Goal: Transaction & Acquisition: Purchase product/service

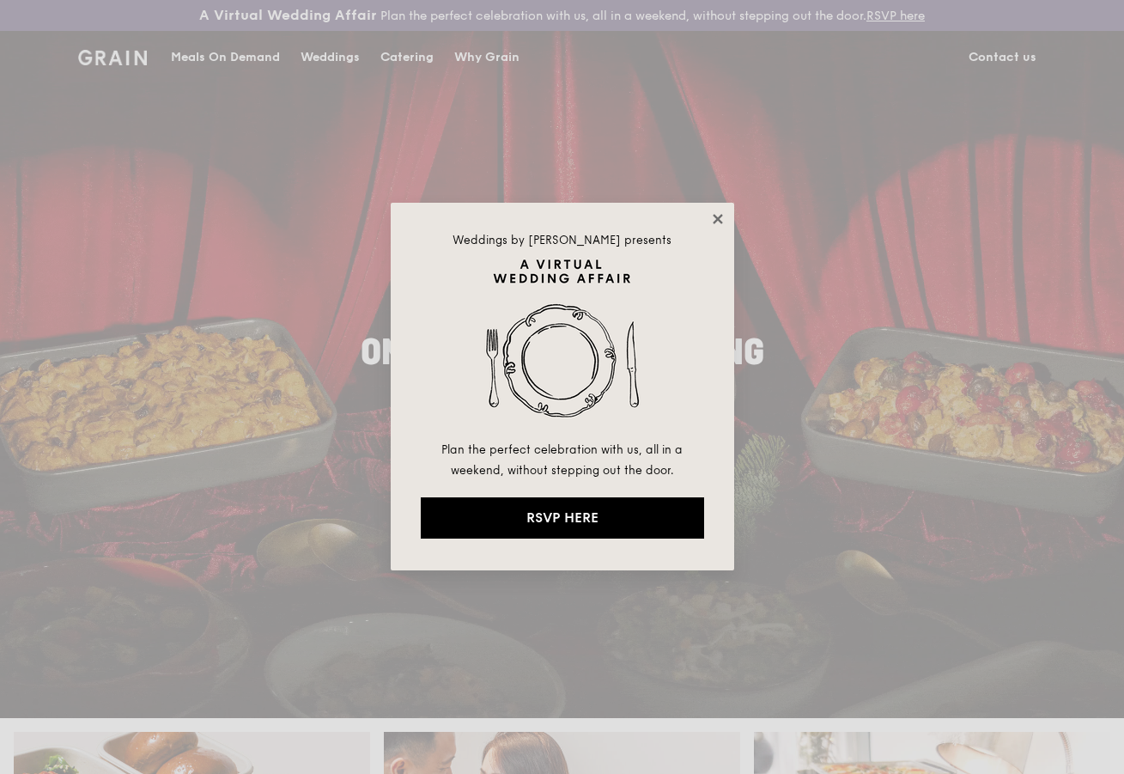
click at [714, 216] on icon at bounding box center [717, 218] width 9 height 9
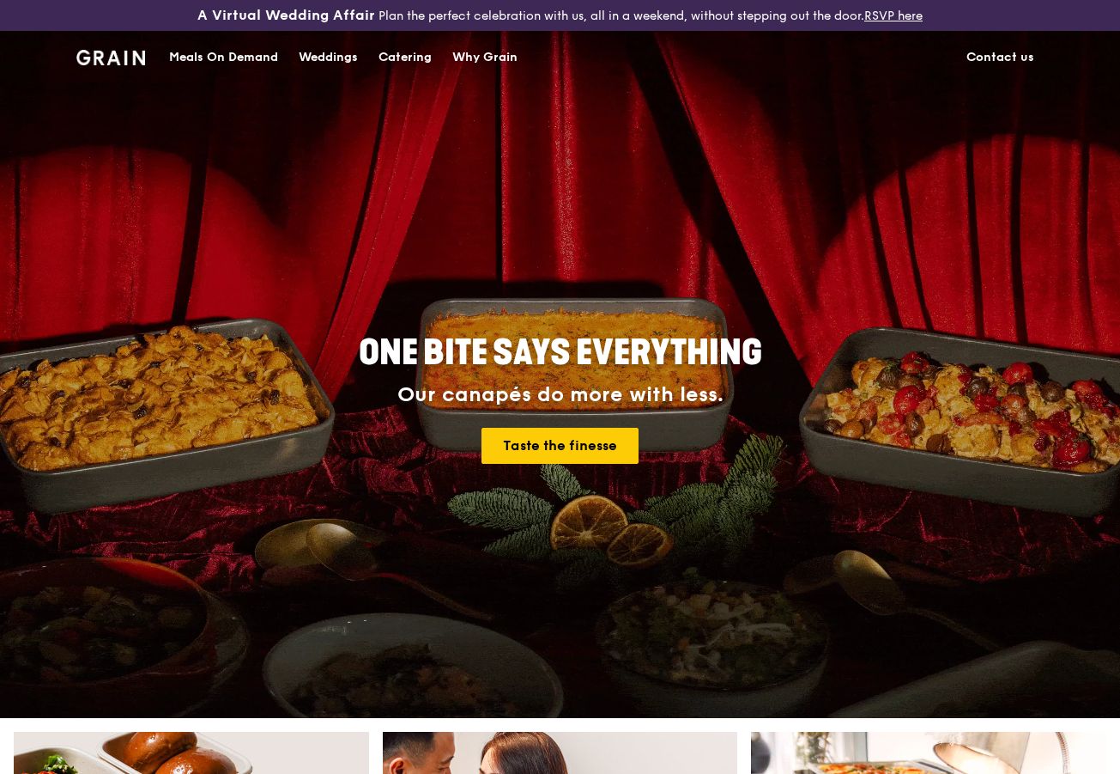
click at [403, 58] on div "Catering" at bounding box center [405, 58] width 53 height 52
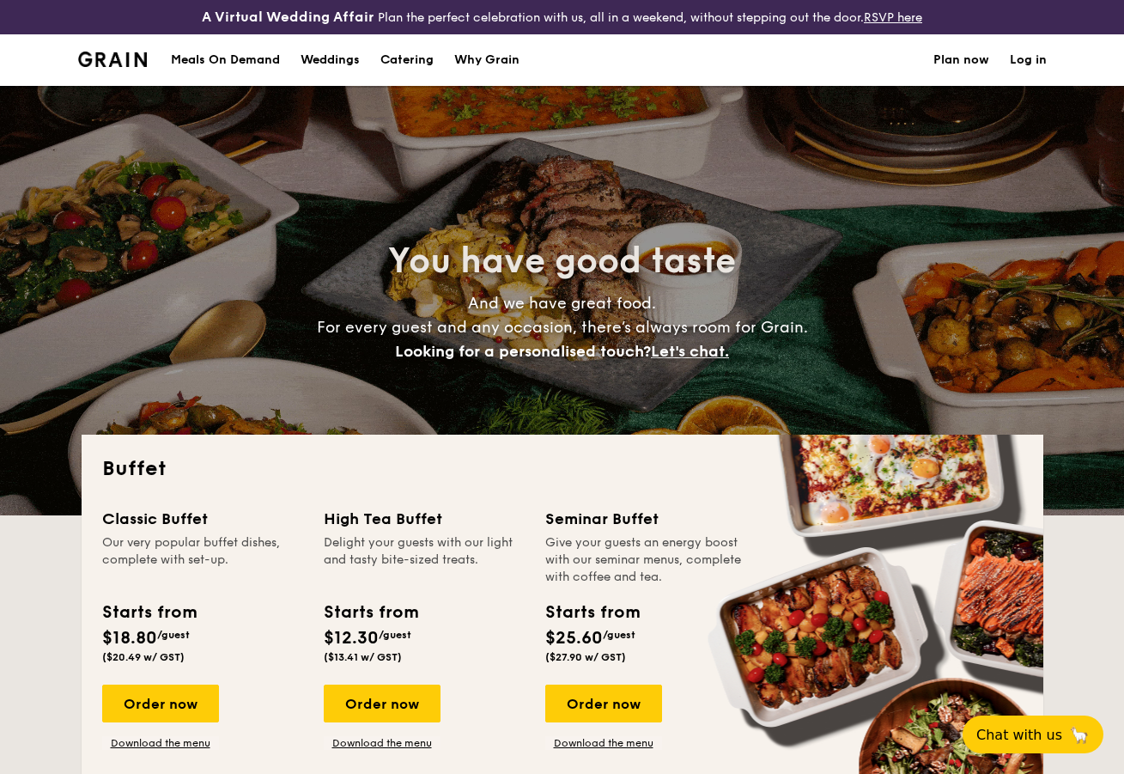
select select
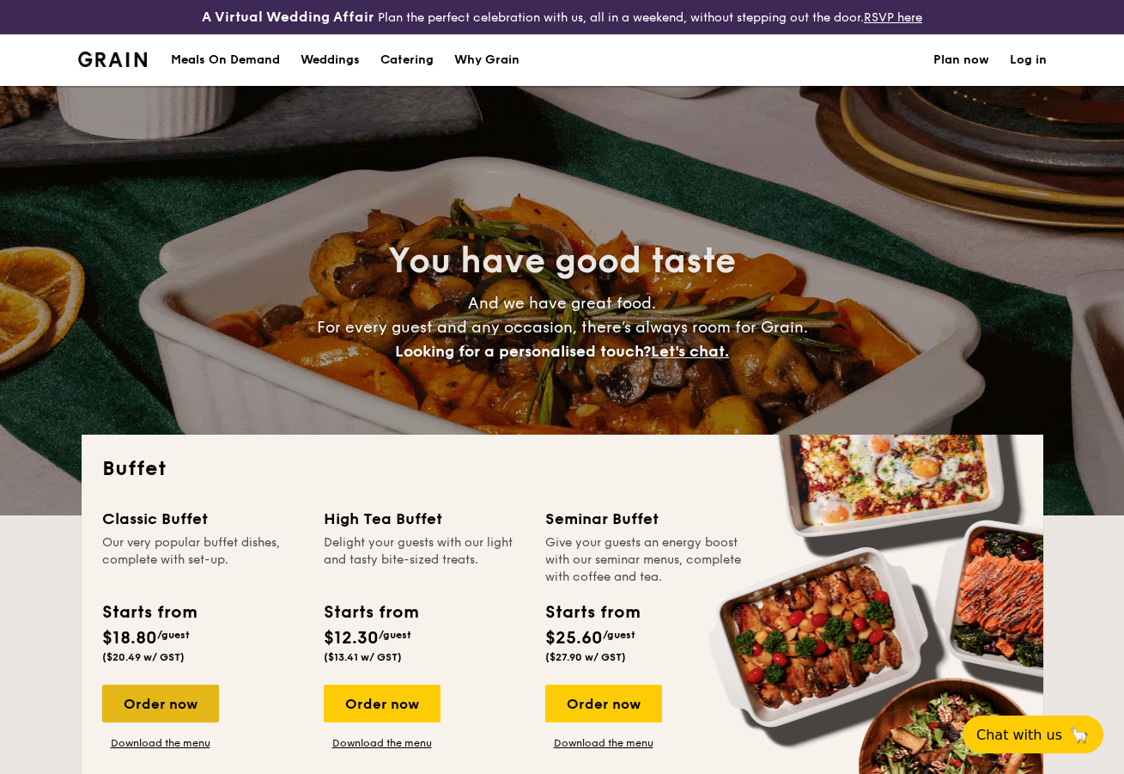
click at [154, 708] on div "Order now" at bounding box center [160, 703] width 117 height 38
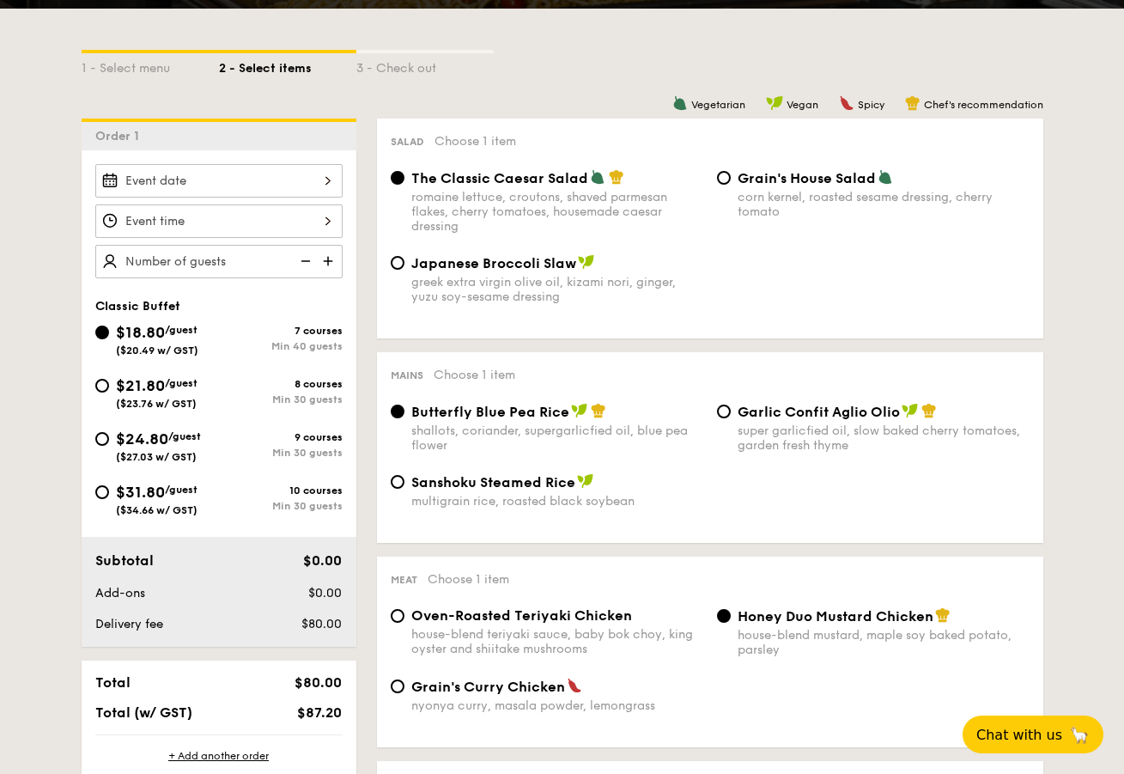
scroll to position [403, 0]
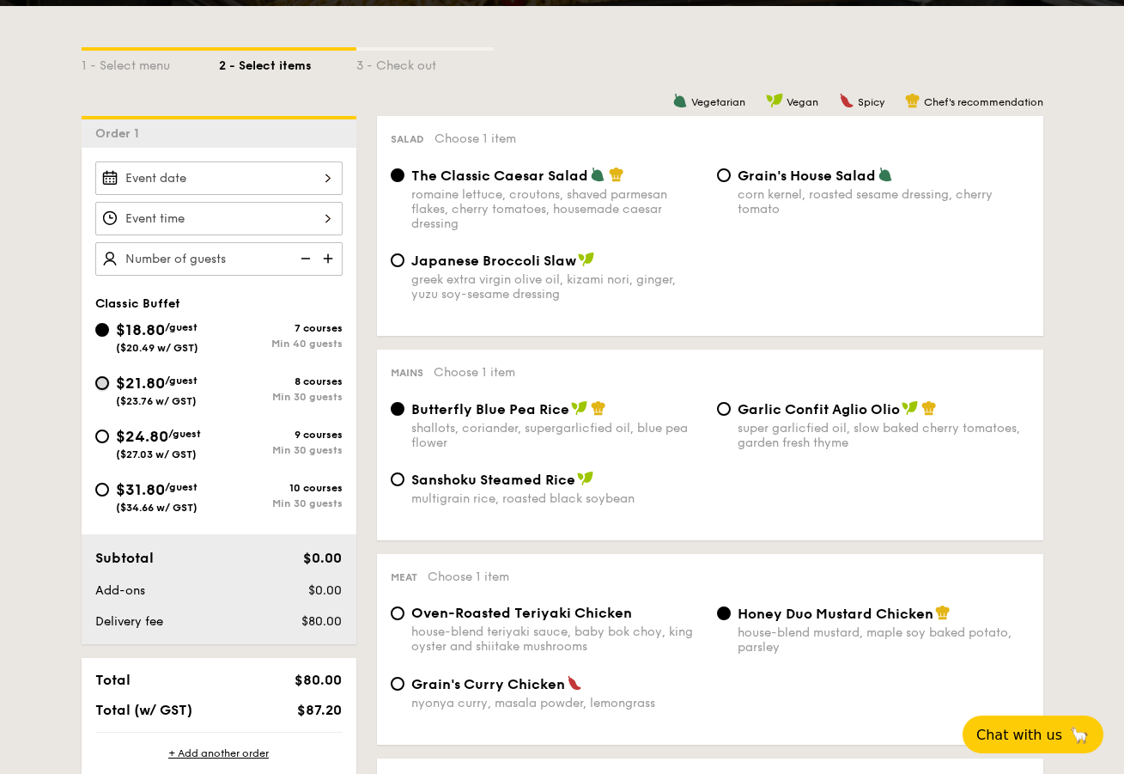
click at [104, 383] on input "$21.80 /guest ($23.76 w/ GST) 8 courses Min 30 guests" at bounding box center [102, 383] width 14 height 14
radio input "true"
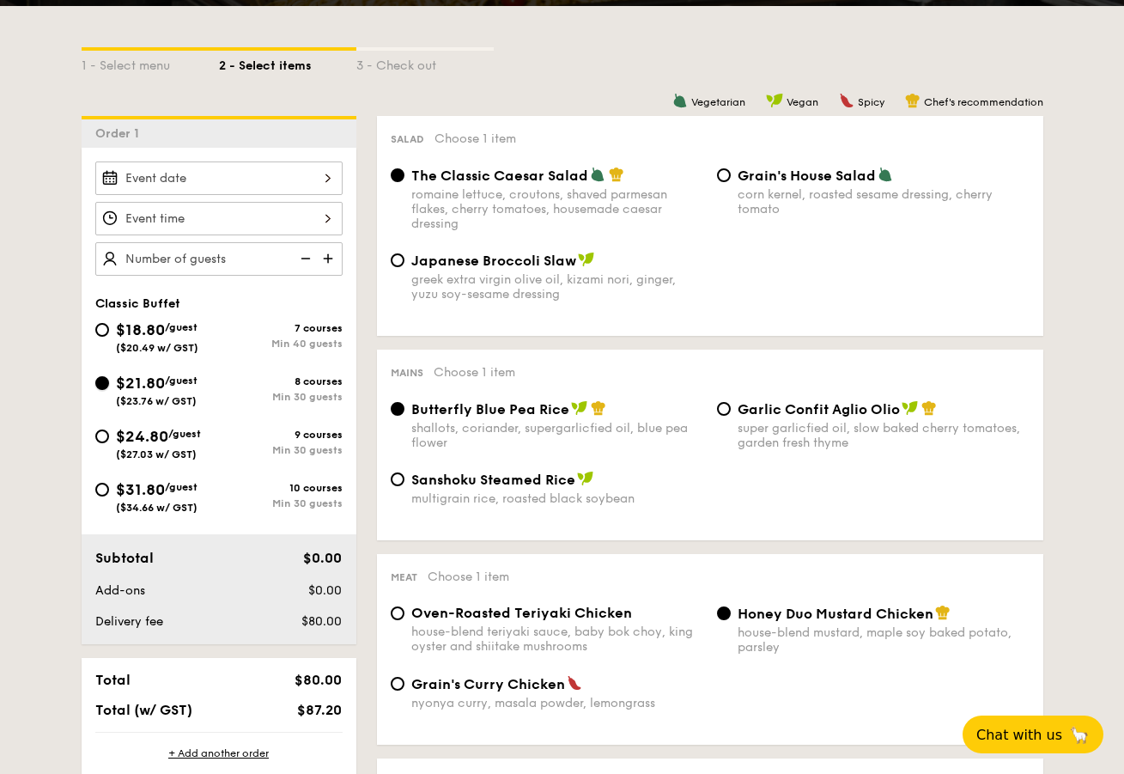
radio input "true"
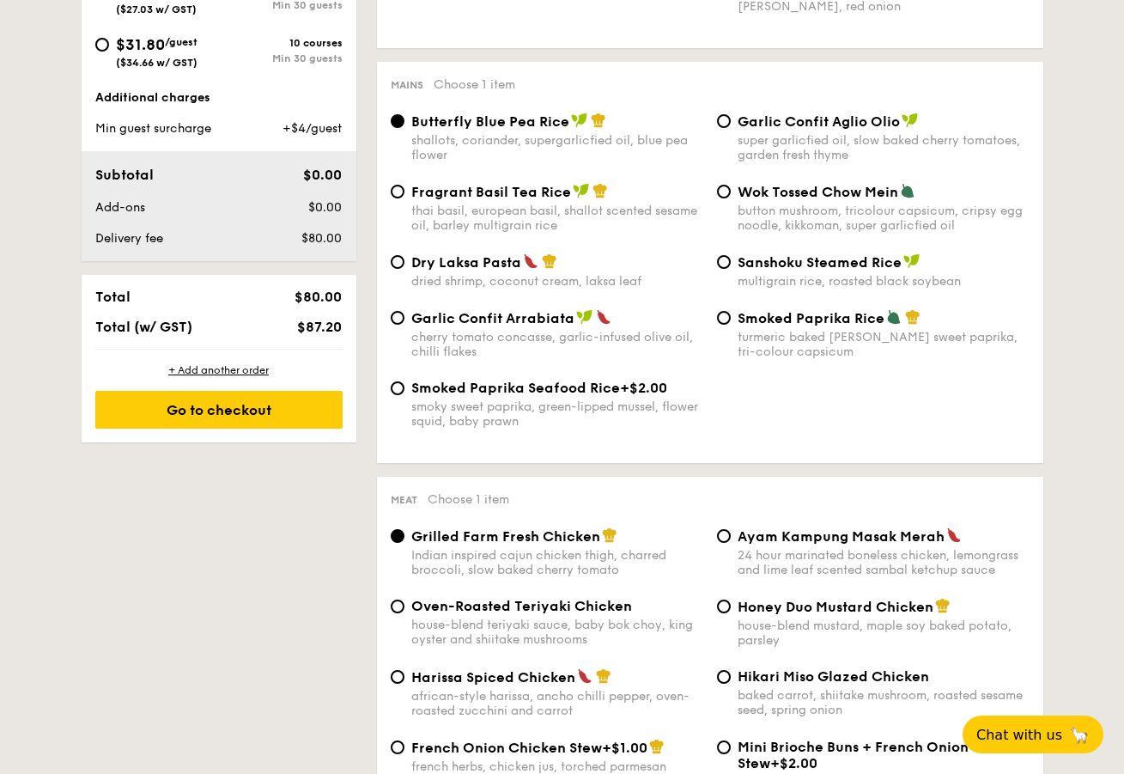
scroll to position [865, 0]
